Goal: Task Accomplishment & Management: Complete application form

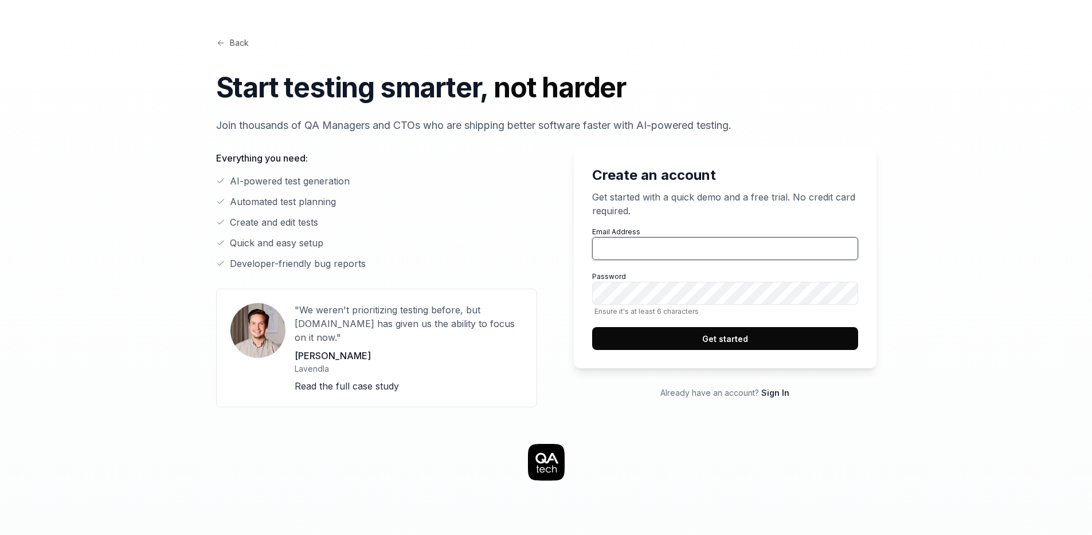
click at [628, 244] on input "Email Address" at bounding box center [725, 248] width 266 height 23
type input "[EMAIL_ADDRESS][PERSON_NAME][DOMAIN_NAME]"
click at [745, 338] on button "Get started" at bounding box center [725, 338] width 266 height 23
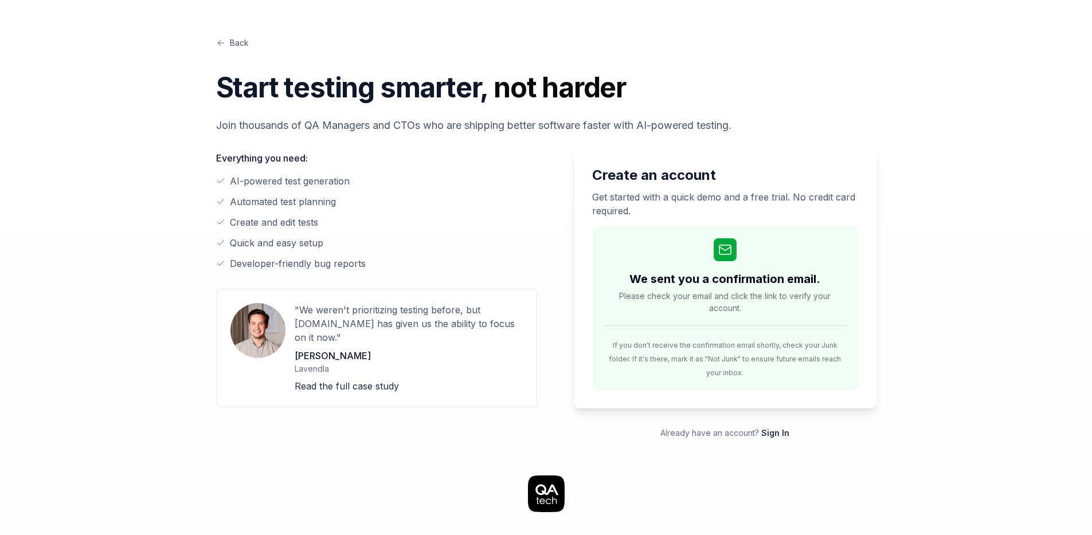
click at [238, 42] on link "Back" at bounding box center [232, 43] width 33 height 12
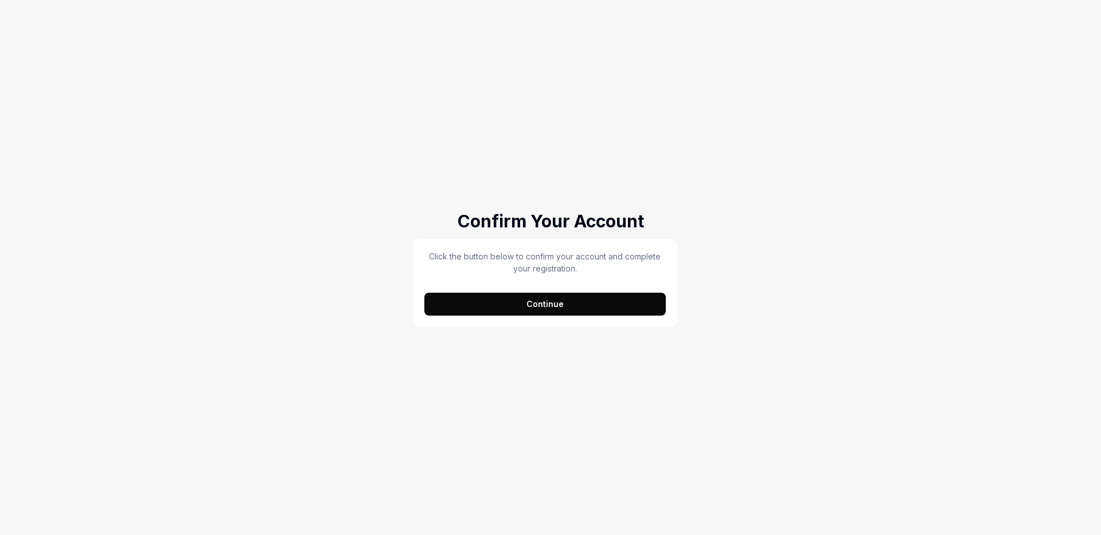
click at [534, 312] on button "Continue" at bounding box center [544, 304] width 241 height 23
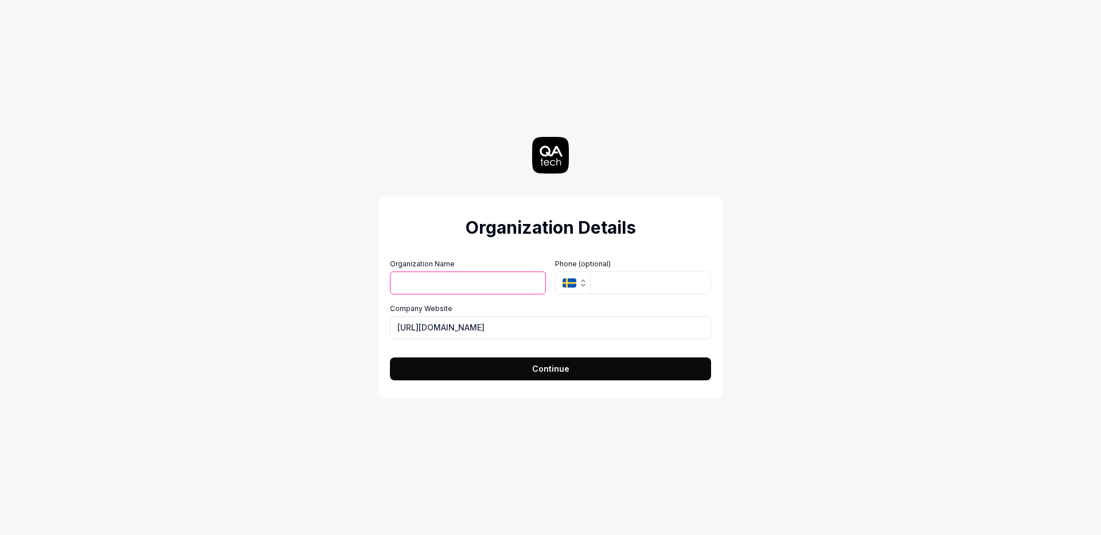
click at [483, 285] on input "Organization Name" at bounding box center [468, 283] width 156 height 23
type input "Eneon"
click at [583, 282] on icon "button" at bounding box center [582, 283] width 9 height 9
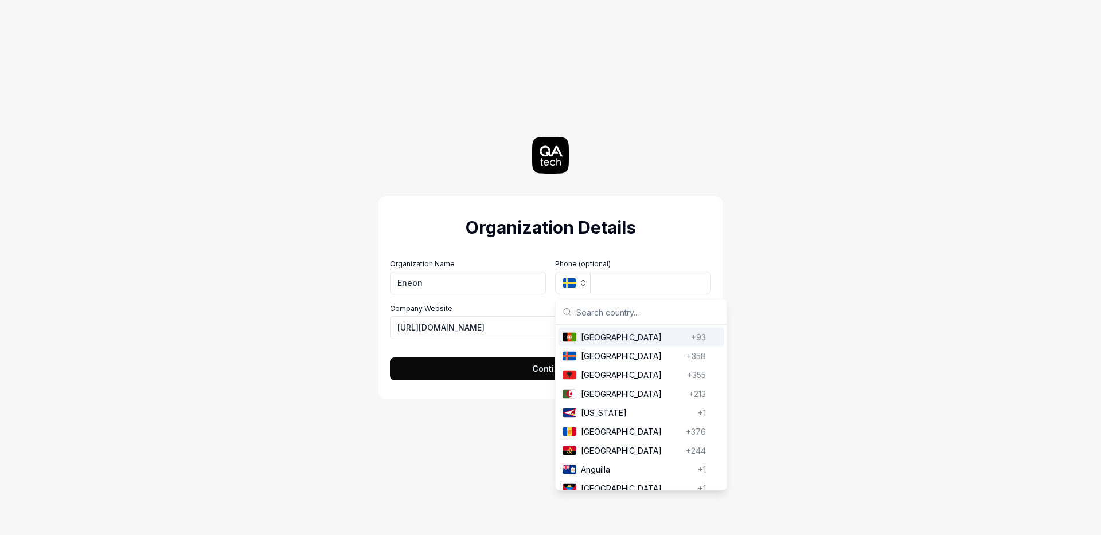
click at [596, 310] on input "text" at bounding box center [647, 312] width 143 height 25
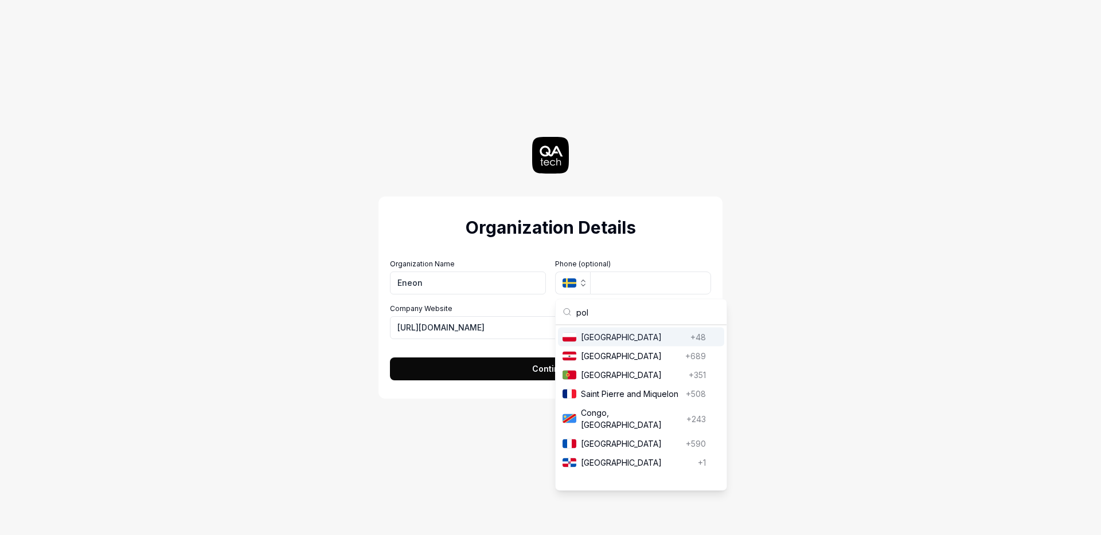
type input "pol"
click at [598, 337] on span "[GEOGRAPHIC_DATA]" at bounding box center [633, 337] width 105 height 12
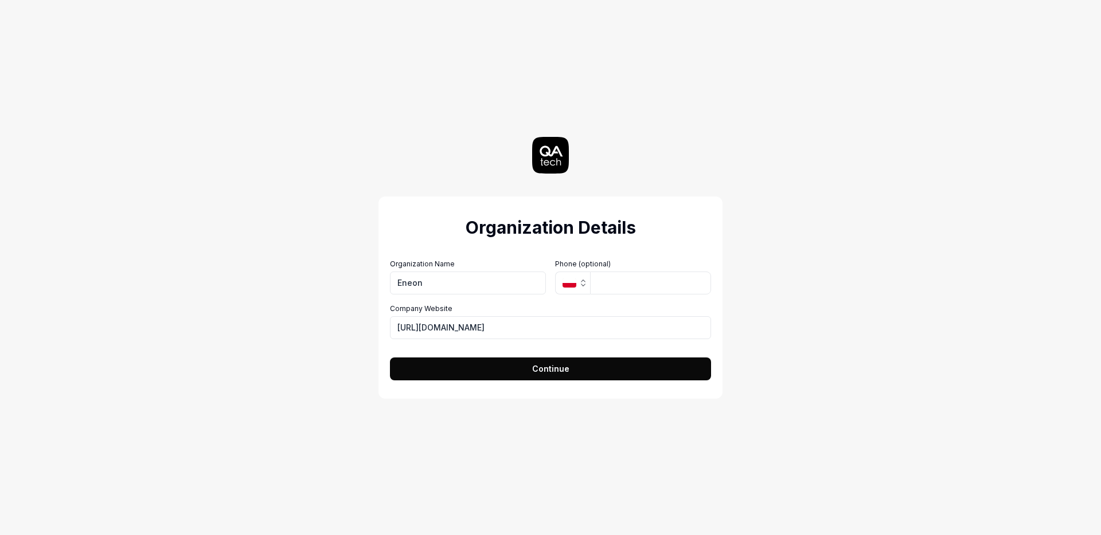
click at [557, 374] on span "Continue" at bounding box center [550, 369] width 37 height 12
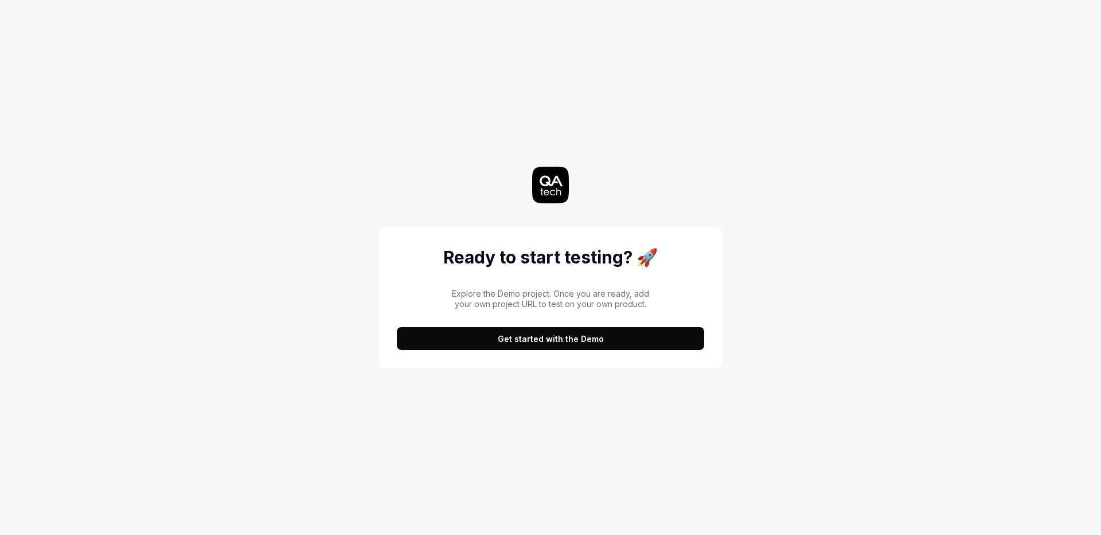
click at [564, 337] on button "Get started with the Demo" at bounding box center [550, 338] width 307 height 23
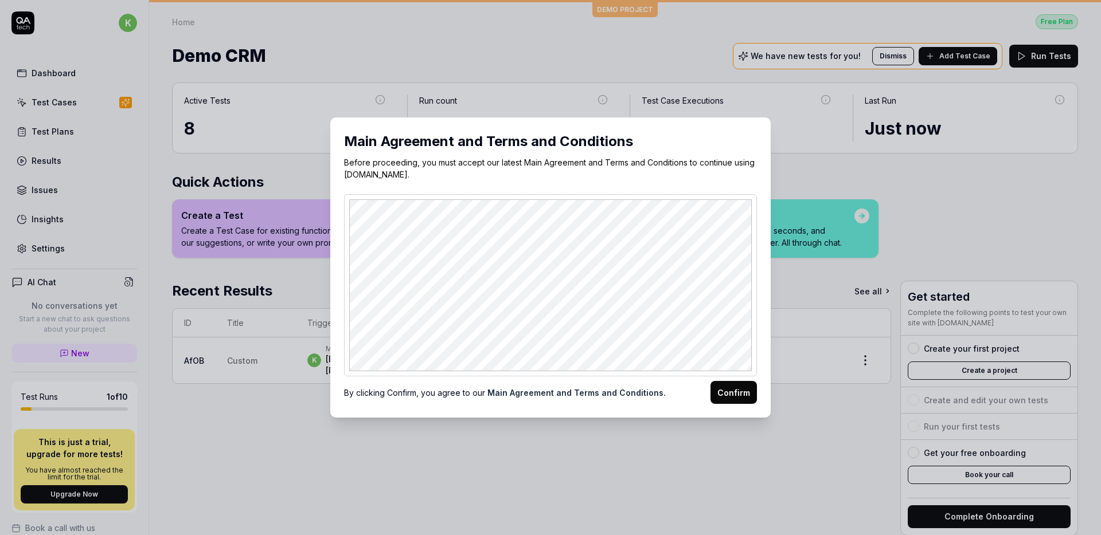
click at [729, 394] on button "Confirm" at bounding box center [733, 392] width 46 height 23
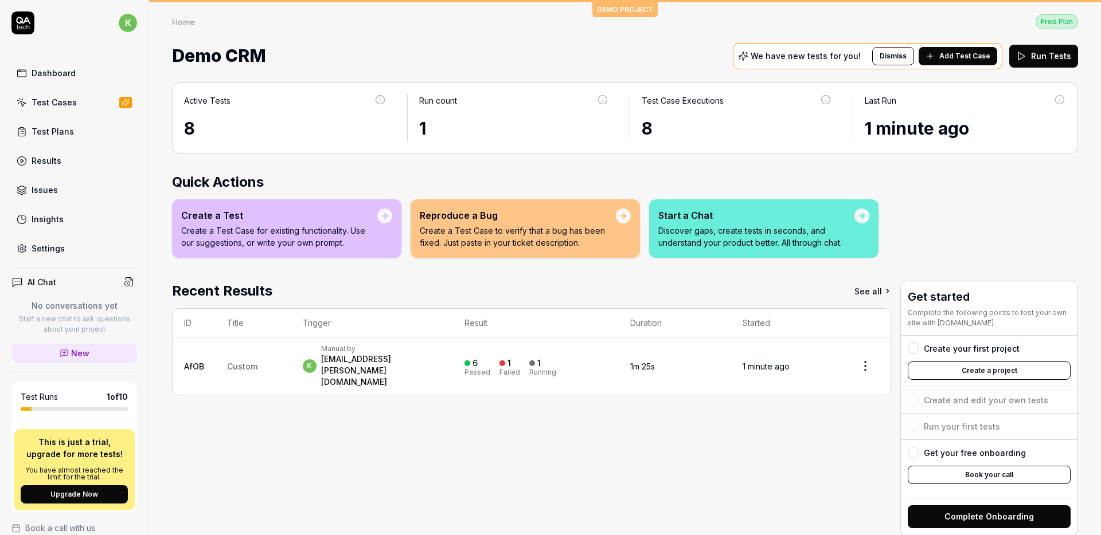
click at [379, 216] on div at bounding box center [384, 216] width 15 height 15
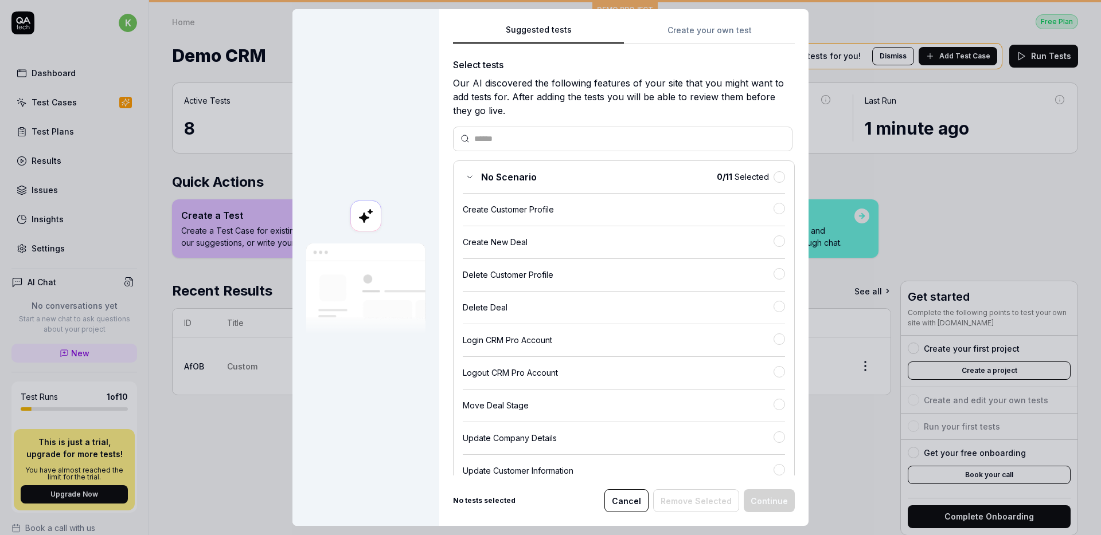
click at [673, 36] on button "Create your own test" at bounding box center [709, 34] width 171 height 21
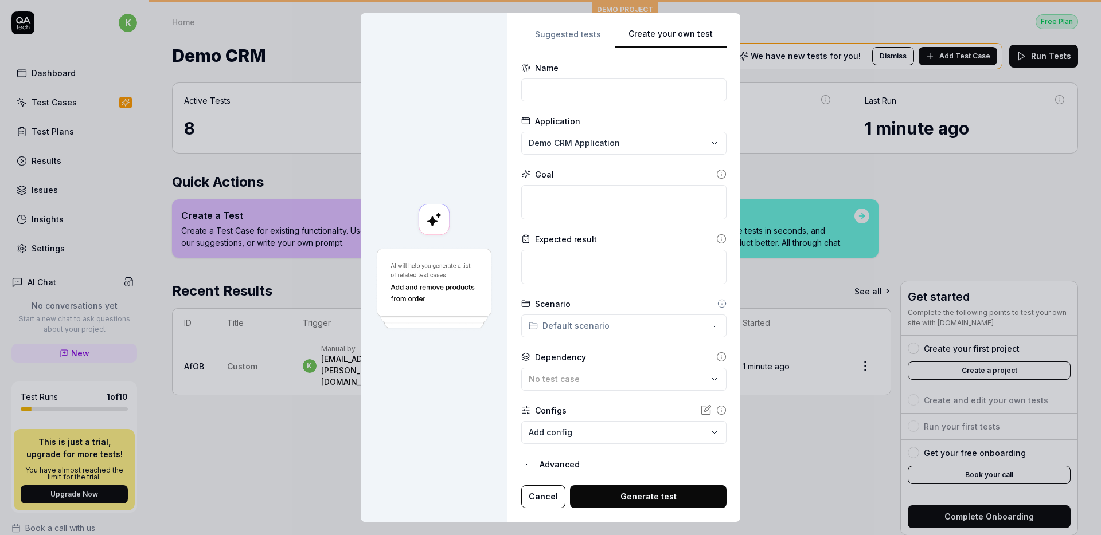
click at [591, 145] on div "**********" at bounding box center [550, 267] width 1101 height 535
click at [591, 146] on div "**********" at bounding box center [550, 267] width 1101 height 535
click at [587, 150] on div "**********" at bounding box center [550, 267] width 1101 height 535
click at [585, 196] on span "Create New Application" at bounding box center [591, 196] width 95 height 12
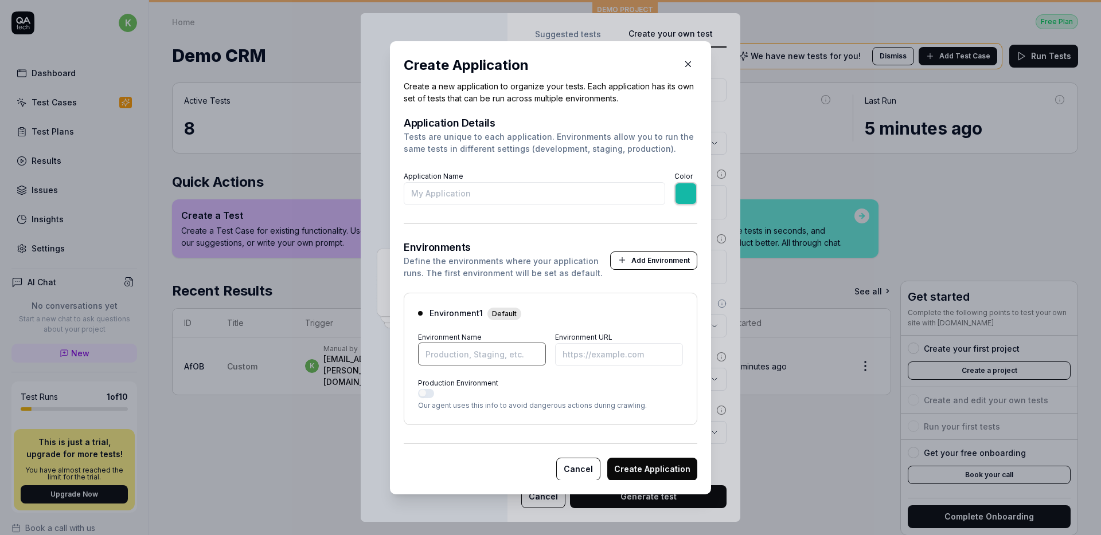
click at [466, 351] on input "Environment Name" at bounding box center [482, 354] width 128 height 23
type input "*******"
type input "Pepper"
click at [564, 355] on input "Environment URL" at bounding box center [619, 354] width 128 height 23
paste input "[URL][DOMAIN_NAME]"
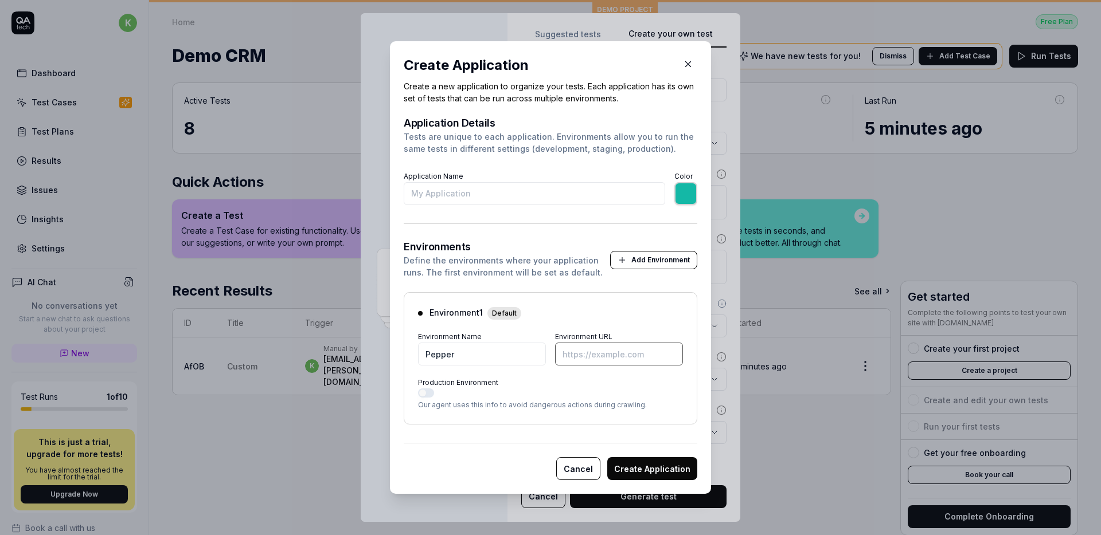
type input "*******"
type input "[URL][DOMAIN_NAME]"
click at [634, 470] on button "Create Application" at bounding box center [652, 469] width 90 height 23
type input "*******"
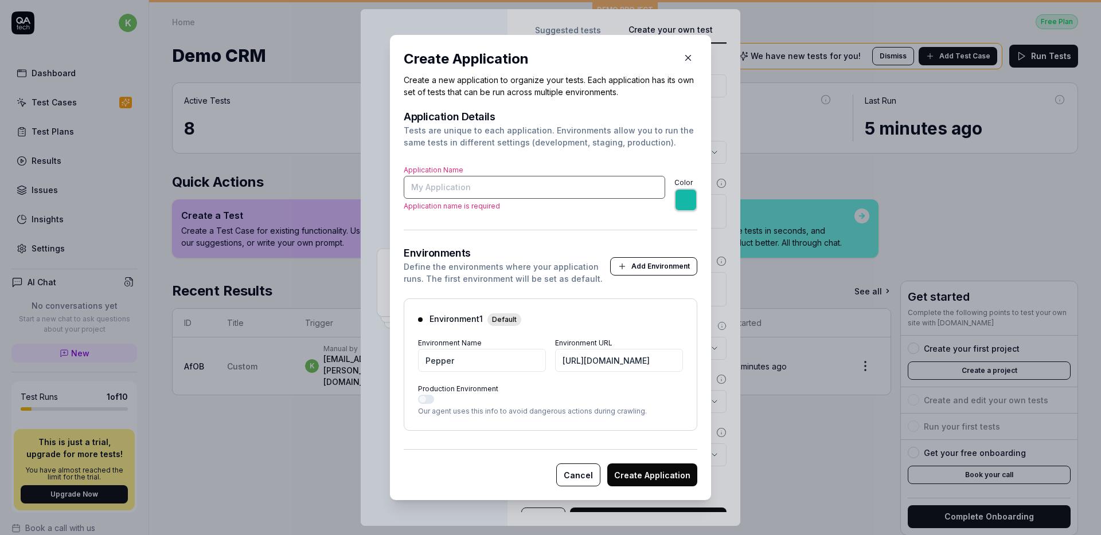
click at [545, 188] on input "Application Name" at bounding box center [534, 187] width 261 height 23
type input "P"
type input "*******"
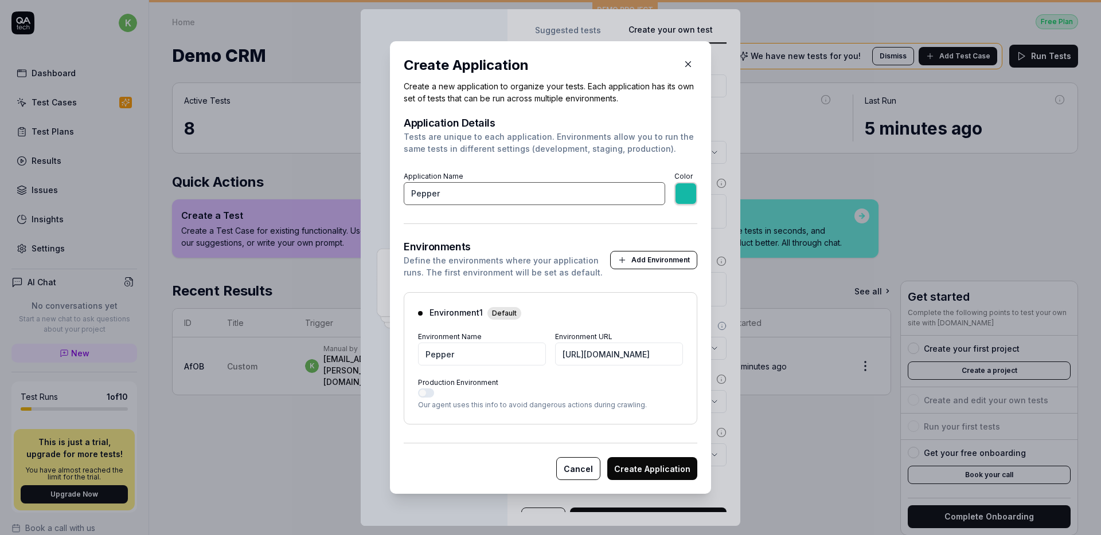
type input "Pepper"
click at [644, 467] on button "Create Application" at bounding box center [652, 469] width 90 height 23
type input "*******"
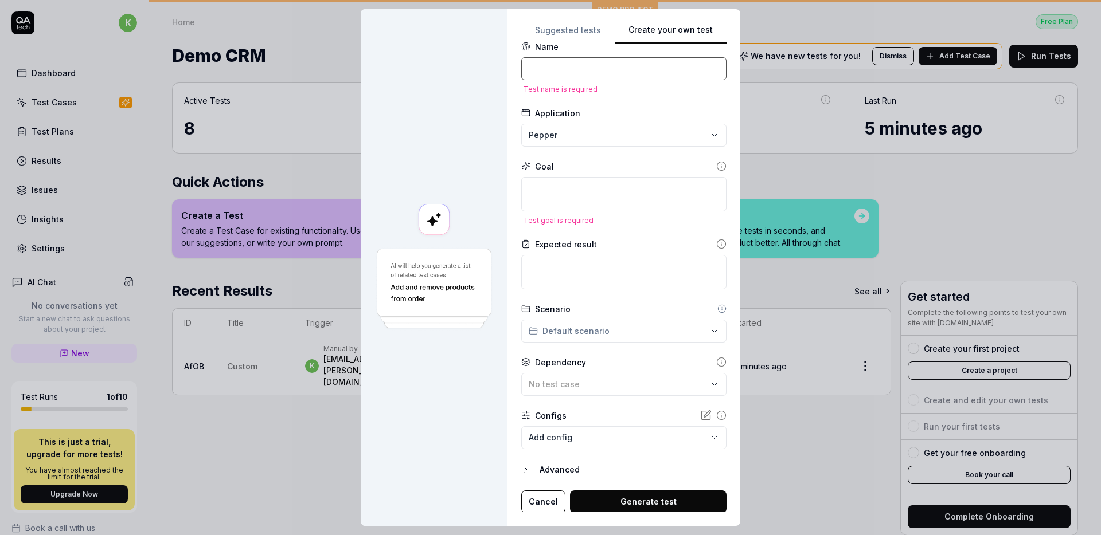
scroll to position [18, 0]
click at [564, 25] on button "Suggested tests" at bounding box center [567, 34] width 93 height 21
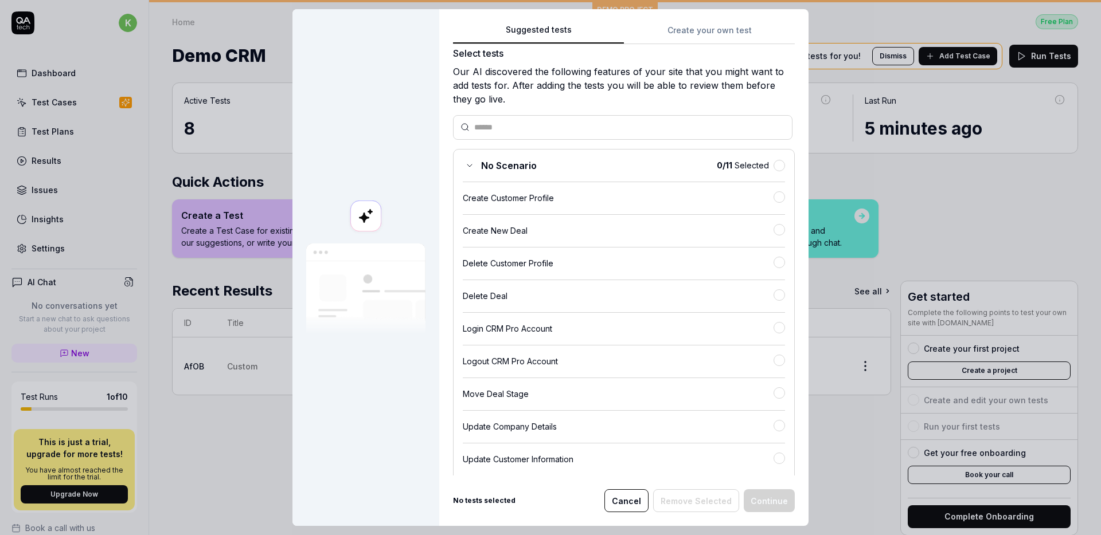
scroll to position [0, 0]
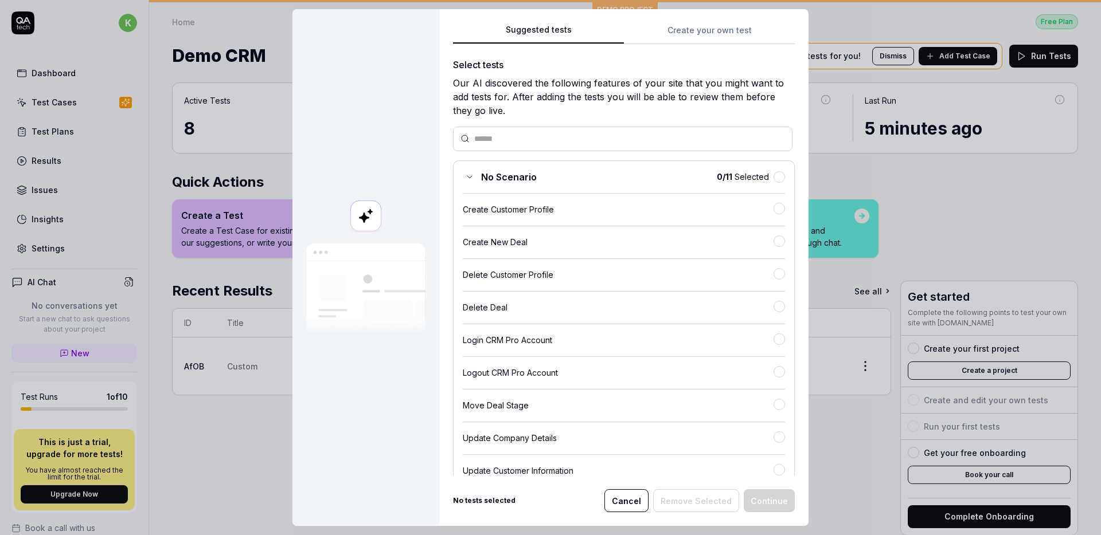
click at [627, 503] on button "Cancel" at bounding box center [626, 501] width 44 height 23
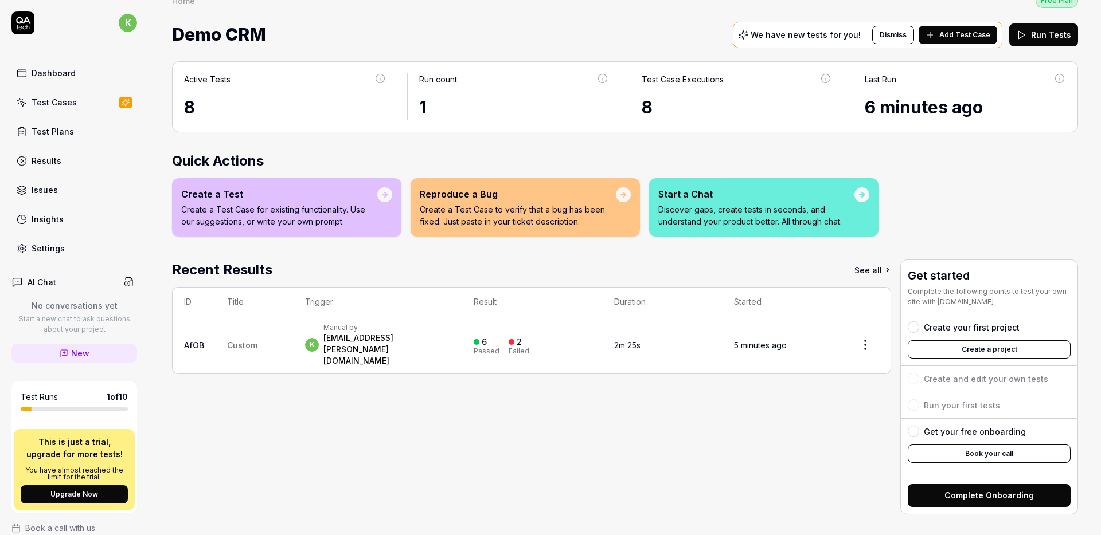
scroll to position [22, 0]
click at [52, 68] on div "Dashboard" at bounding box center [54, 73] width 44 height 12
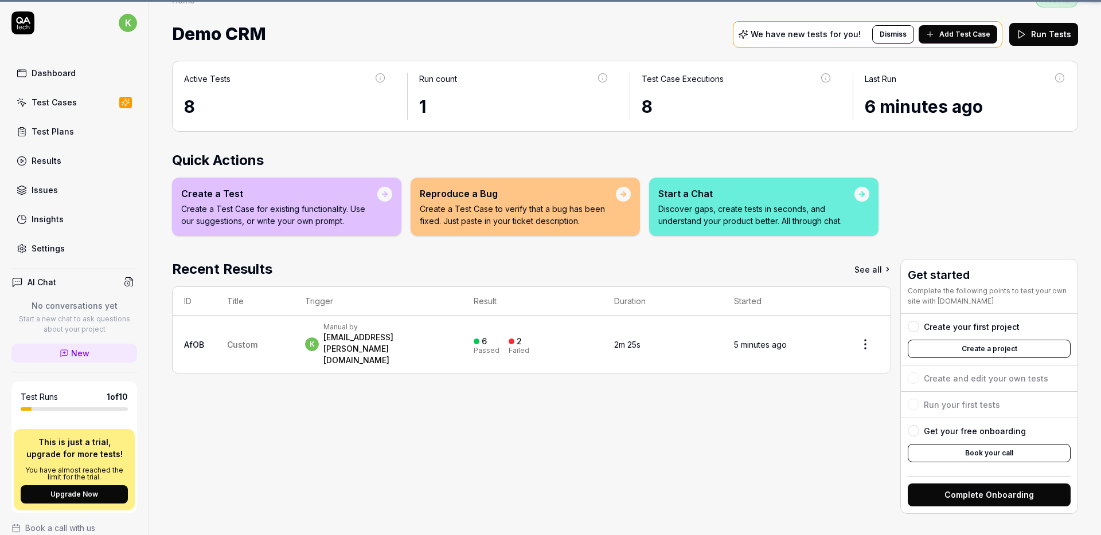
scroll to position [0, 0]
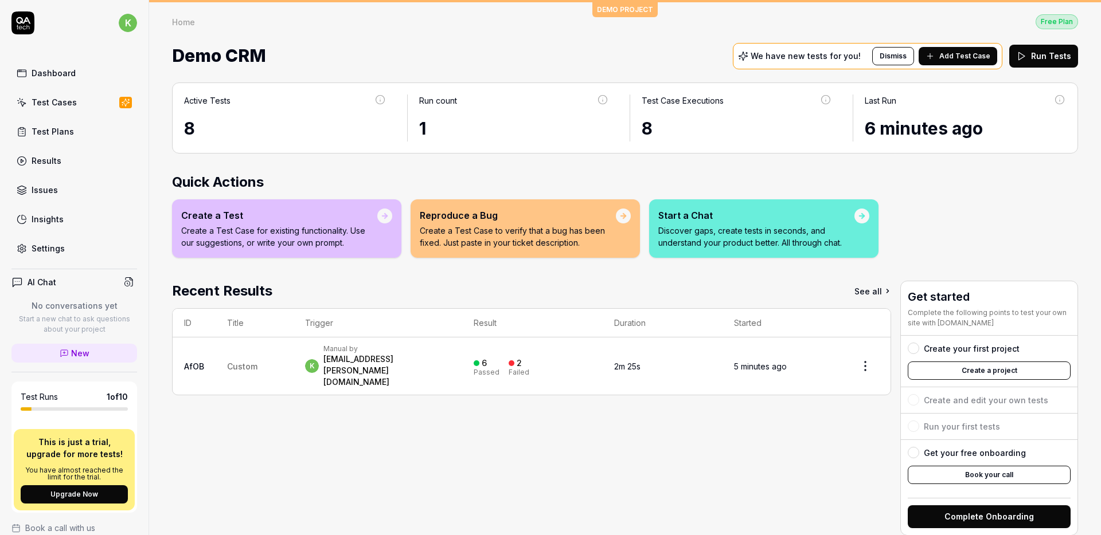
click at [75, 251] on link "Settings" at bounding box center [74, 248] width 126 height 22
